Goal: Transaction & Acquisition: Purchase product/service

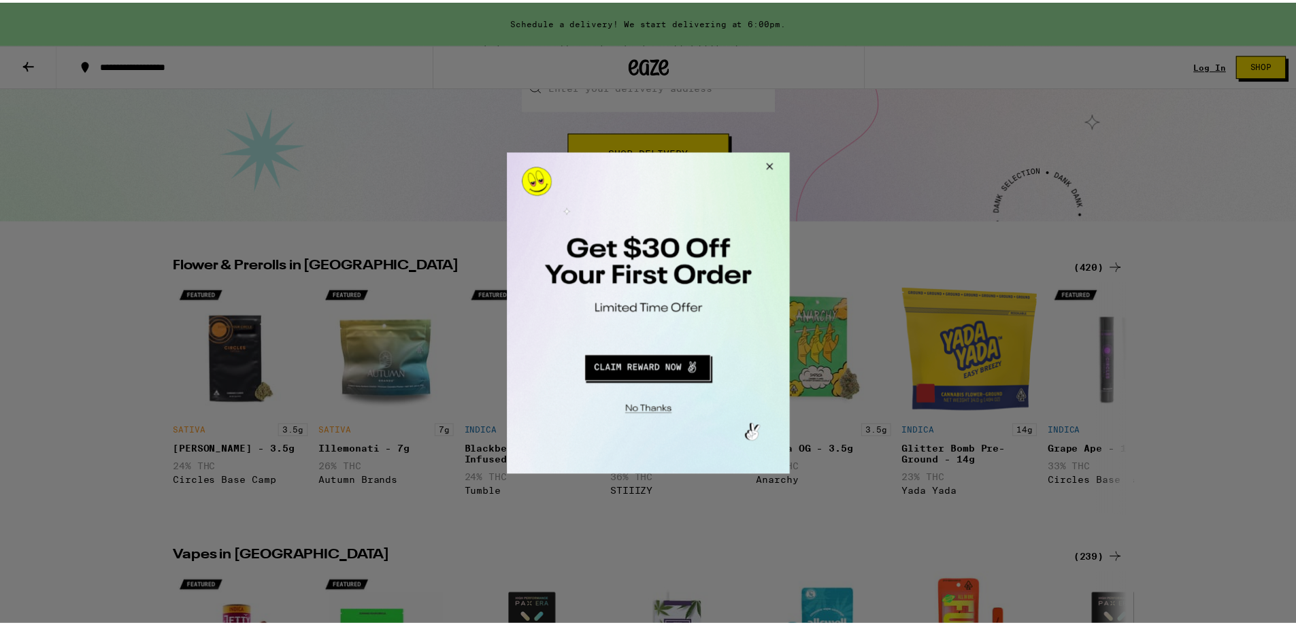
click at [781, 166] on button "Close Modal" at bounding box center [769, 168] width 37 height 33
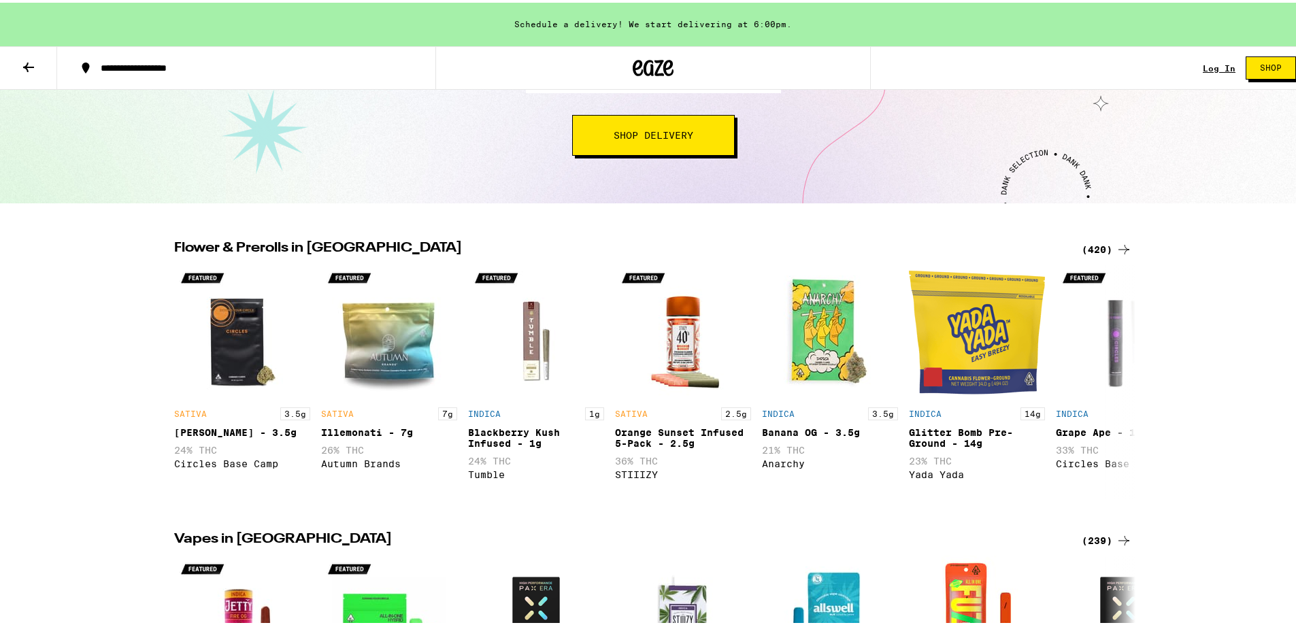
scroll to position [204, 0]
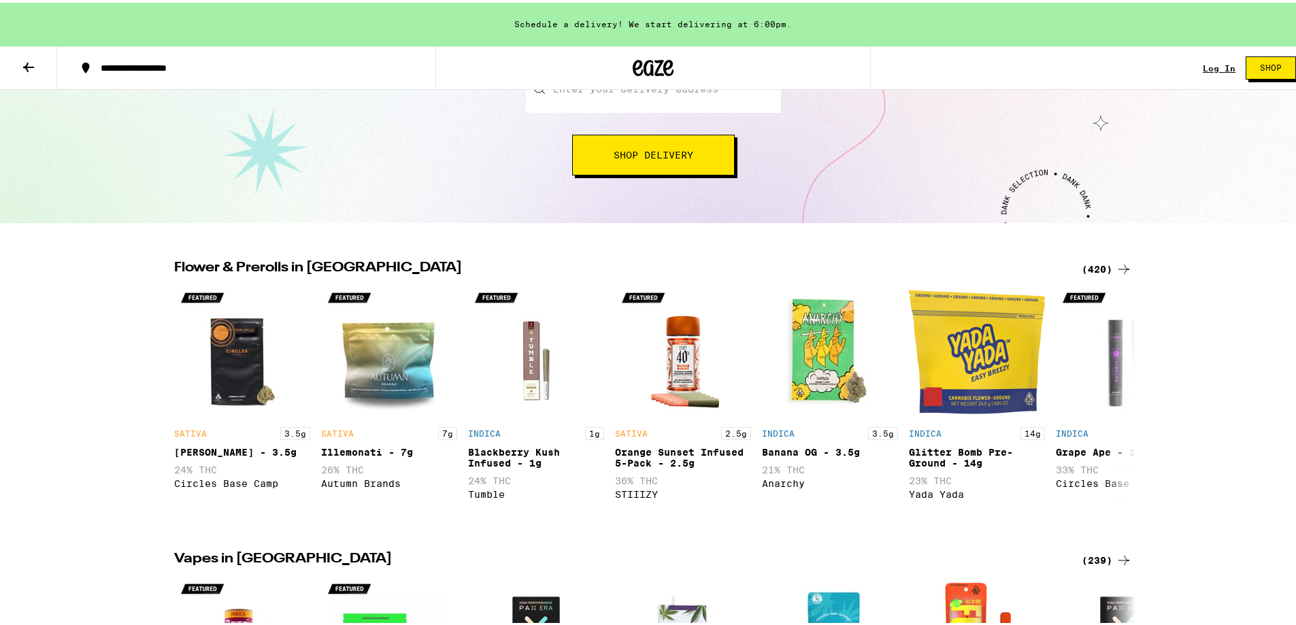
click at [1095, 264] on div "(420)" at bounding box center [1107, 267] width 50 height 16
